Goal: Check status: Check status

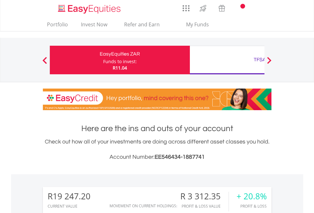
scroll to position [61, 100]
click at [103, 60] on div "Funds to invest:" at bounding box center [120, 61] width 34 height 6
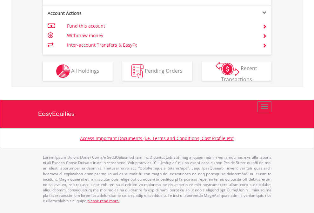
scroll to position [609, 0]
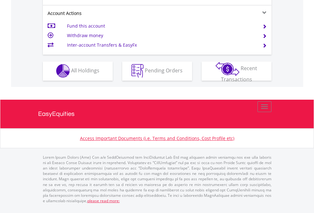
scroll to position [594, 0]
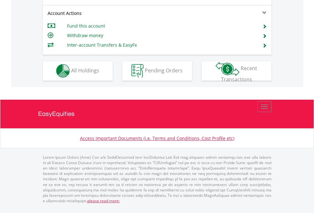
scroll to position [594, 0]
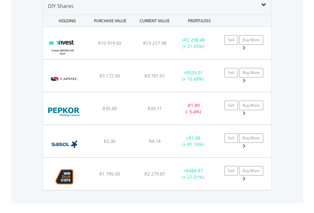
scroll to position [614, 0]
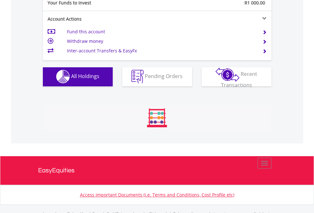
scroll to position [629, 0]
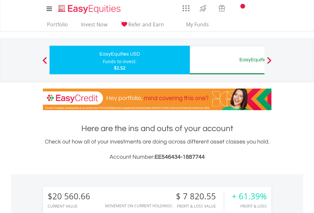
scroll to position [61, 100]
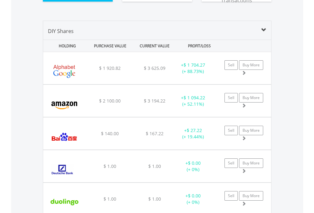
scroll to position [706, 0]
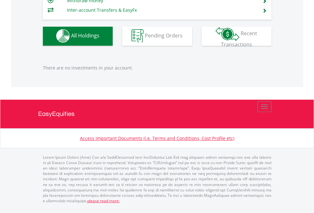
scroll to position [61, 100]
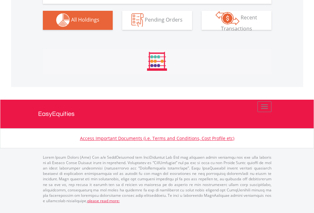
scroll to position [629, 0]
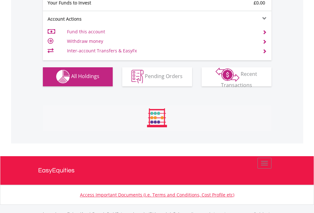
scroll to position [629, 0]
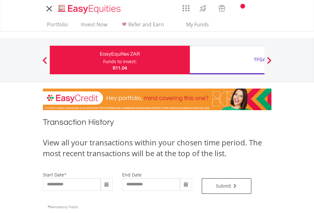
type input "**********"
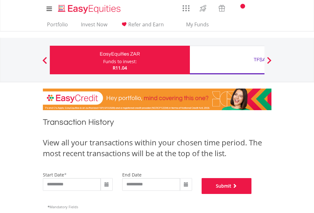
click at [252, 194] on button "Submit" at bounding box center [227, 186] width 50 height 16
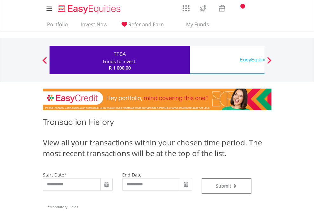
click at [227, 60] on div "EasyEquities USD" at bounding box center [260, 59] width 132 height 9
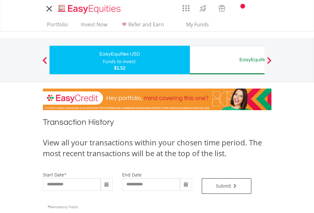
type input "**********"
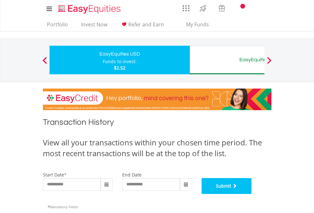
click at [252, 194] on button "Submit" at bounding box center [227, 186] width 50 height 16
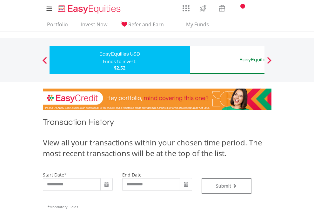
click at [227, 60] on div "EasyEquities AUD" at bounding box center [260, 59] width 132 height 9
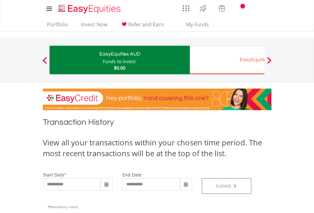
scroll to position [257, 0]
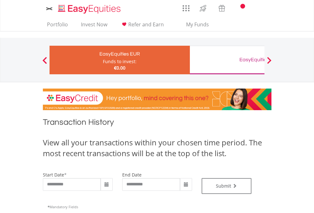
type input "**********"
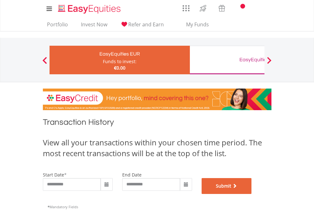
click at [252, 194] on button "Submit" at bounding box center [227, 186] width 50 height 16
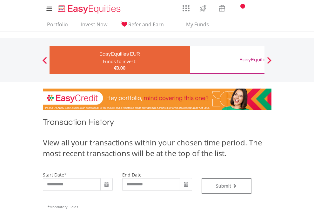
click at [227, 60] on div "EasyEquities GBP" at bounding box center [260, 59] width 132 height 9
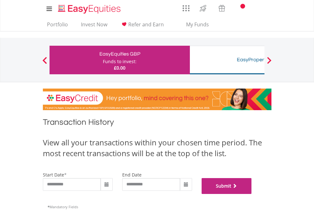
click at [252, 194] on button "Submit" at bounding box center [227, 186] width 50 height 16
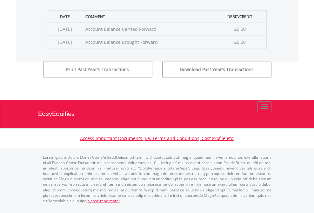
scroll to position [257, 0]
